Goal: Transaction & Acquisition: Book appointment/travel/reservation

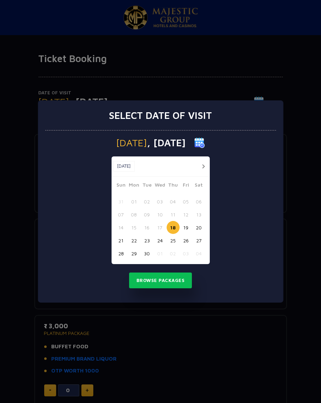
click at [175, 281] on button "Browse Packages" at bounding box center [160, 280] width 63 height 16
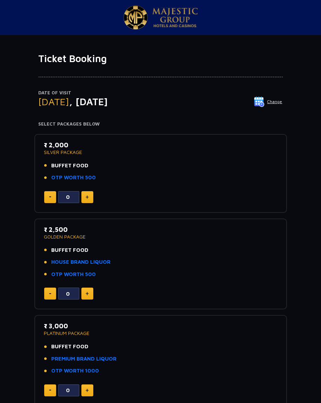
click at [89, 202] on button at bounding box center [87, 197] width 12 height 12
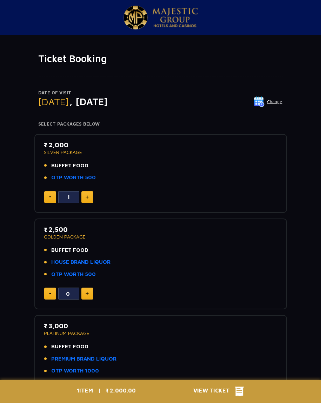
click at [87, 196] on img at bounding box center [86, 197] width 3 height 4
type input "2"
click at [88, 178] on link "OTP WORTH 500" at bounding box center [74, 177] width 44 height 8
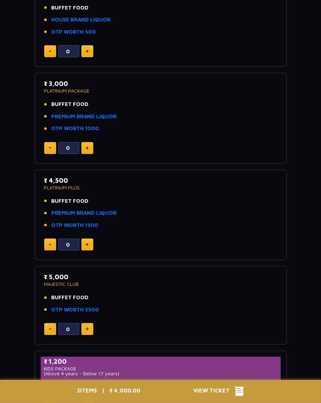
scroll to position [242, 0]
click at [224, 305] on li "OTP WORTH 5500" at bounding box center [160, 309] width 233 height 8
click at [198, 296] on li "BUFFET FOOD" at bounding box center [160, 297] width 233 height 8
click at [170, 305] on li "OTP WORTH 5500" at bounding box center [160, 309] width 233 height 8
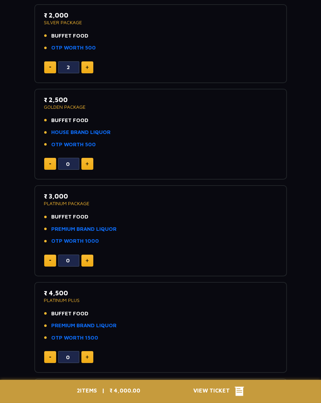
scroll to position [0, 0]
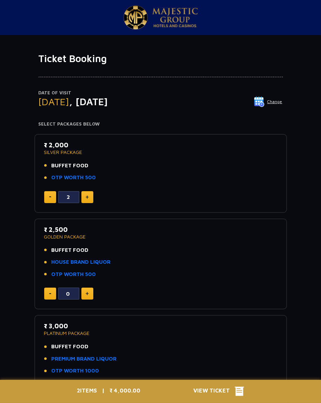
click at [82, 178] on link "OTP WORTH 500" at bounding box center [74, 177] width 44 height 8
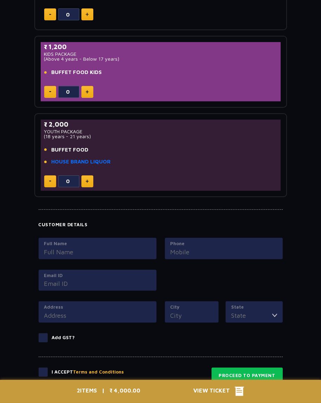
scroll to position [656, 0]
